Goal: Information Seeking & Learning: Learn about a topic

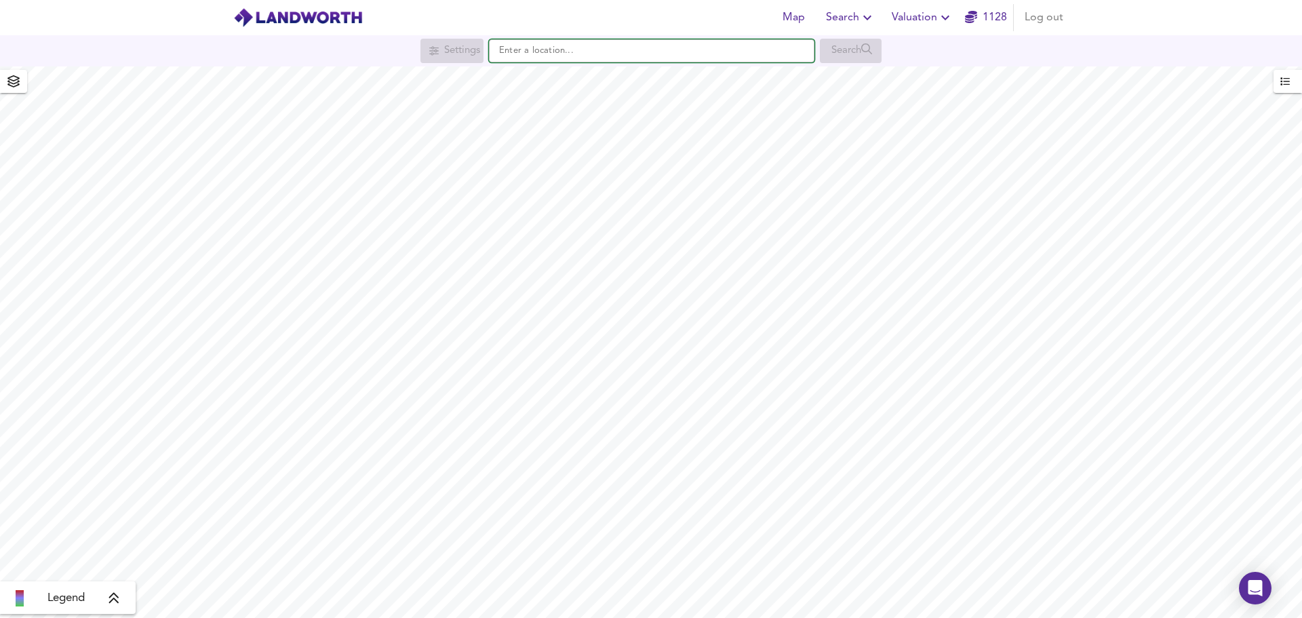
click at [519, 52] on input "text" at bounding box center [652, 50] width 326 height 23
type input "[PERSON_NAME][STREET_ADDRESS]"
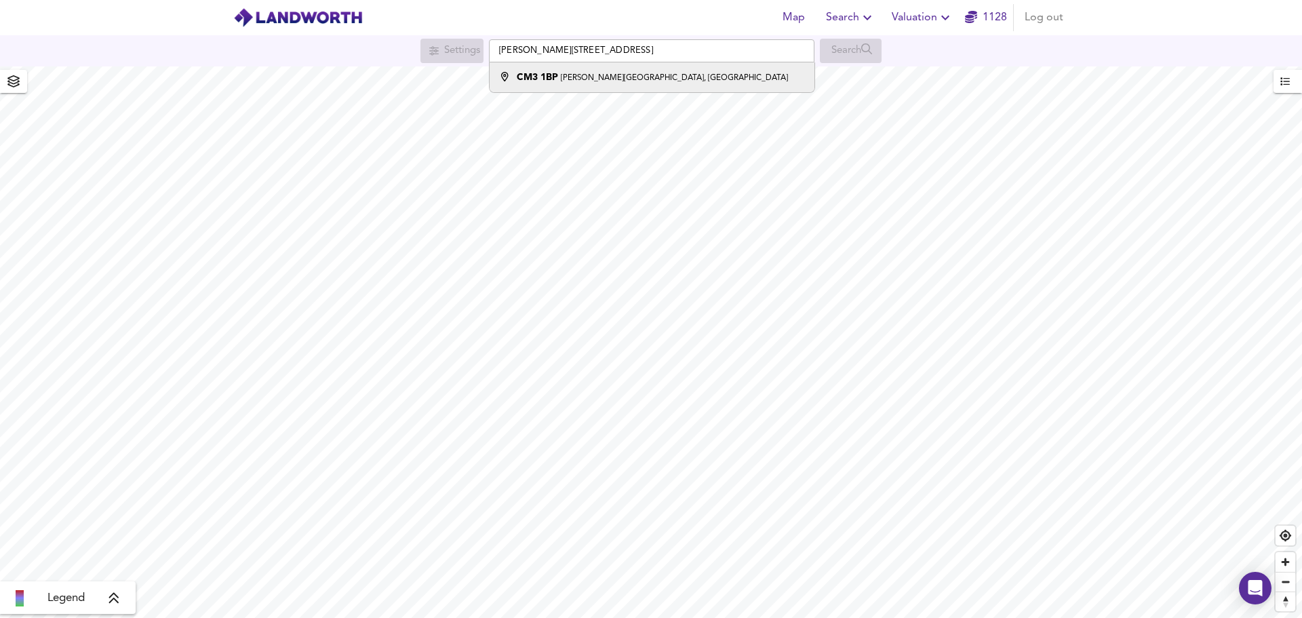
click at [545, 86] on li "CM3 [STREET_ADDRESS][PERSON_NAME]" at bounding box center [652, 77] width 324 height 30
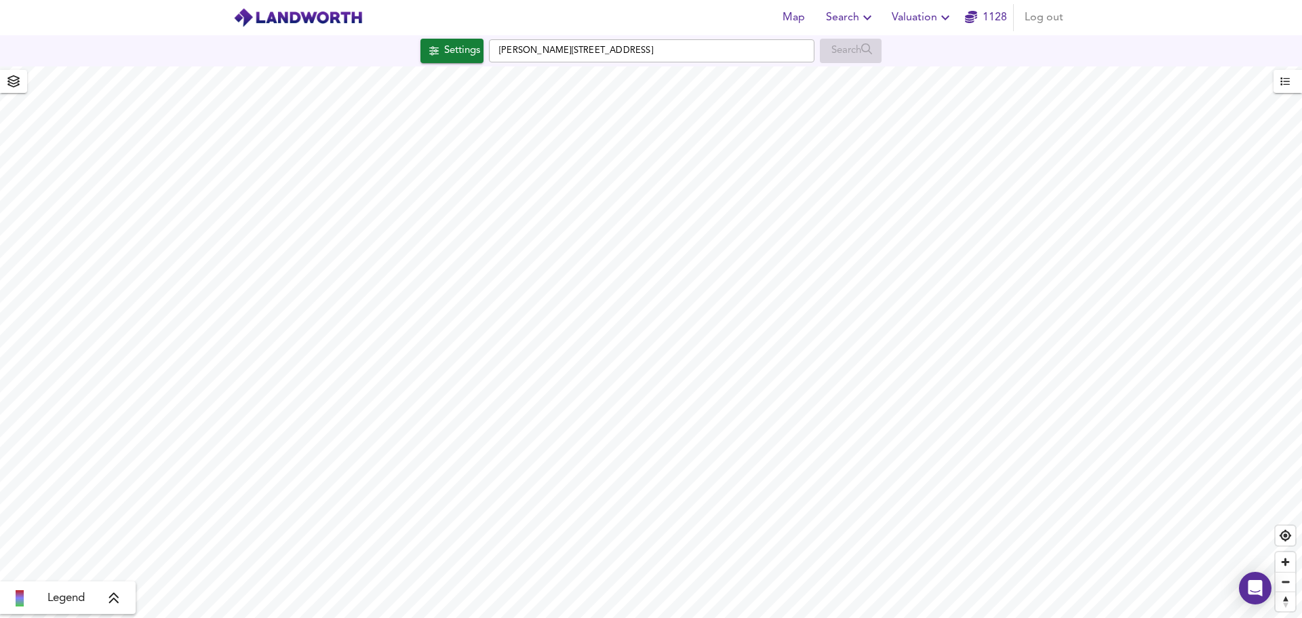
checkbox input "false"
checkbox input "true"
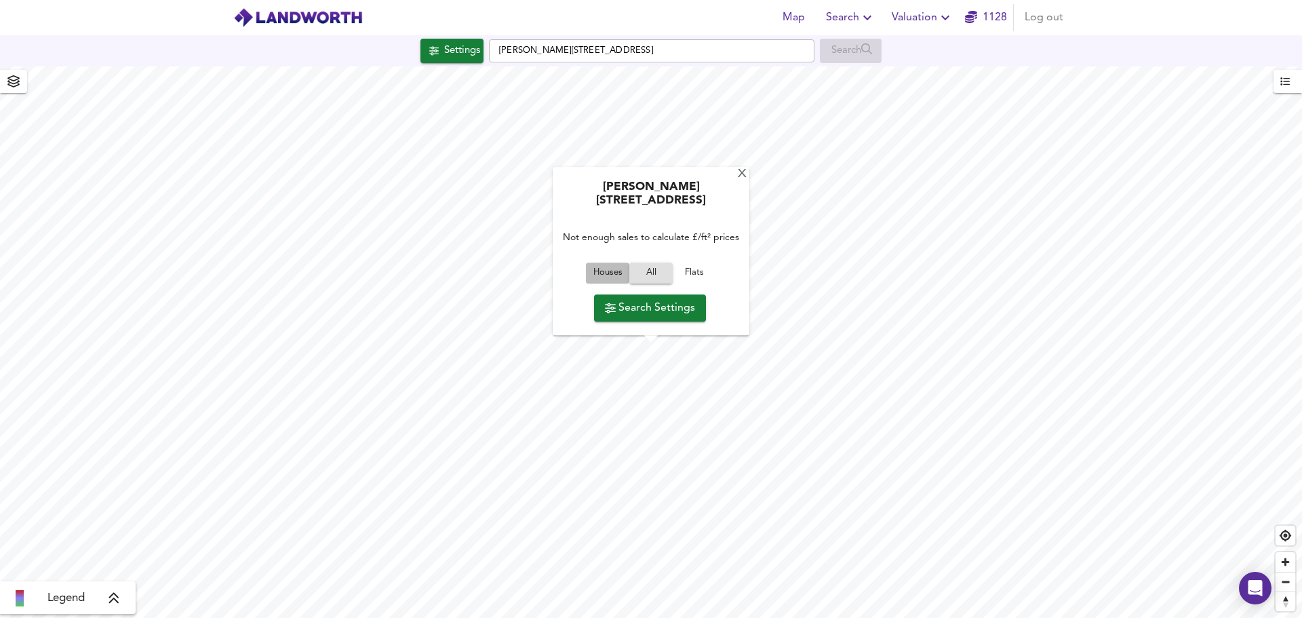
click at [618, 281] on button "Houses" at bounding box center [607, 273] width 43 height 21
click at [615, 269] on span "Houses" at bounding box center [619, 274] width 37 height 16
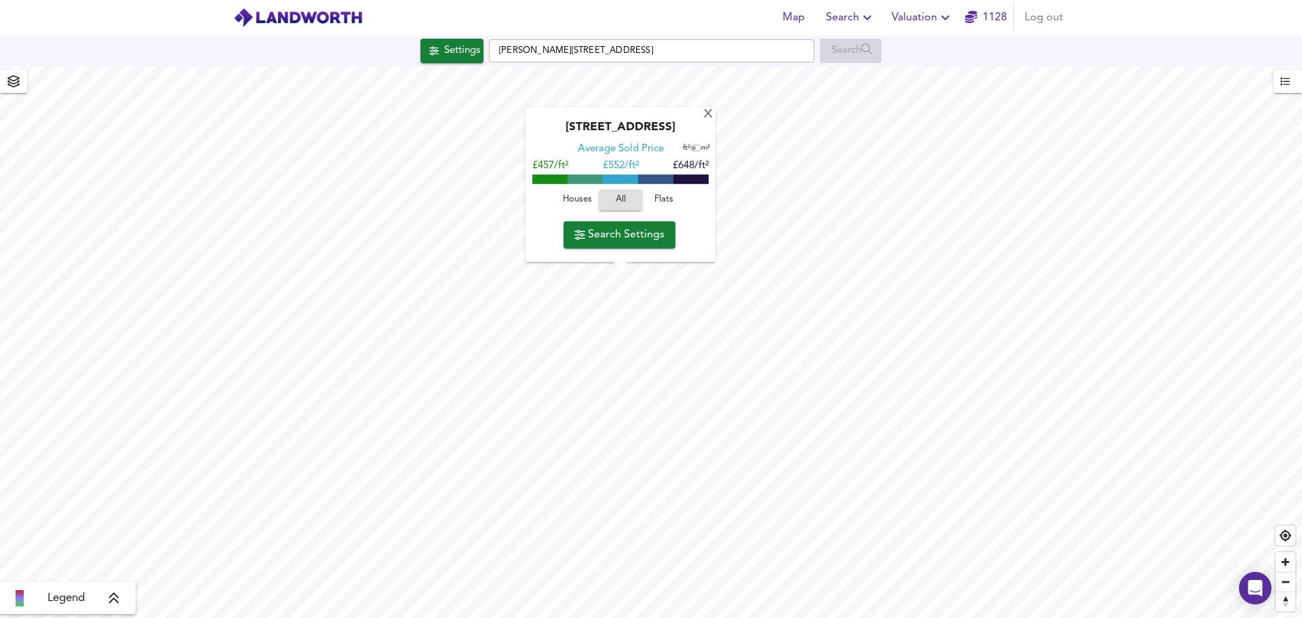
click at [582, 201] on span "Houses" at bounding box center [577, 201] width 37 height 16
